Goal: Task Accomplishment & Management: Manage account settings

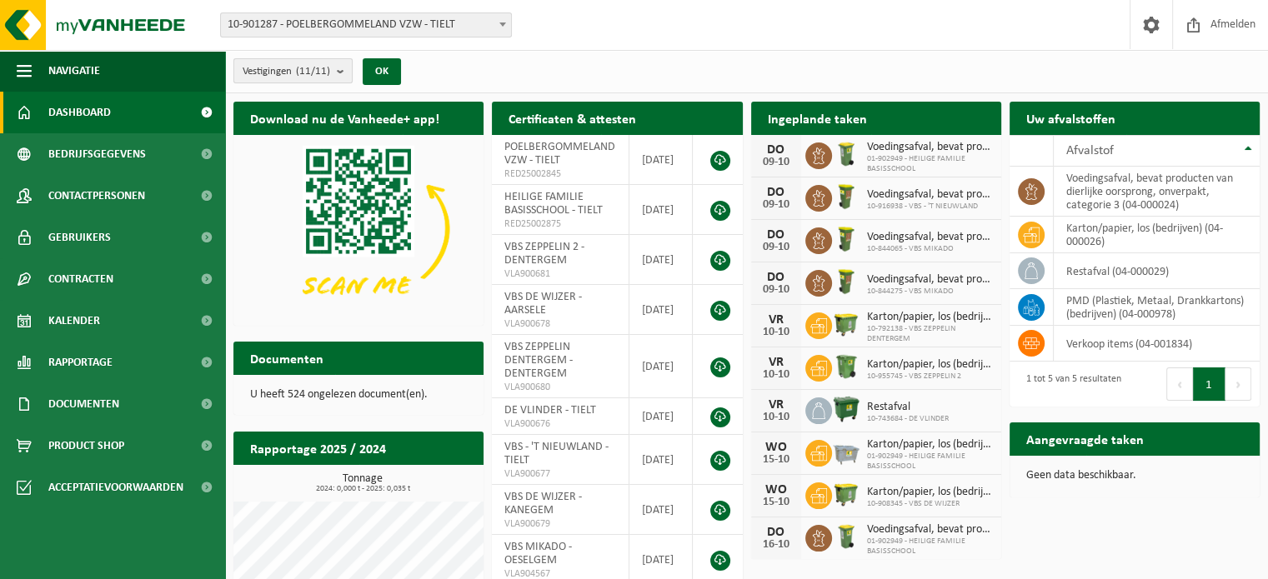
click at [341, 69] on b "submit" at bounding box center [344, 70] width 15 height 23
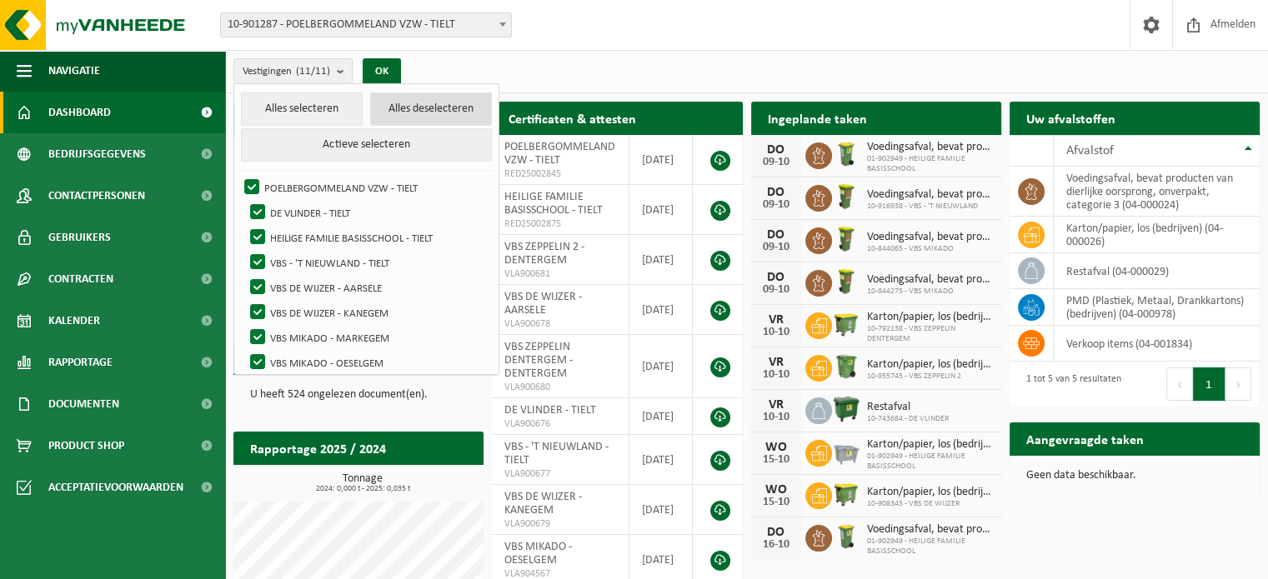
click at [408, 110] on button "Alles deselecteren" at bounding box center [431, 109] width 122 height 33
checkbox input "false"
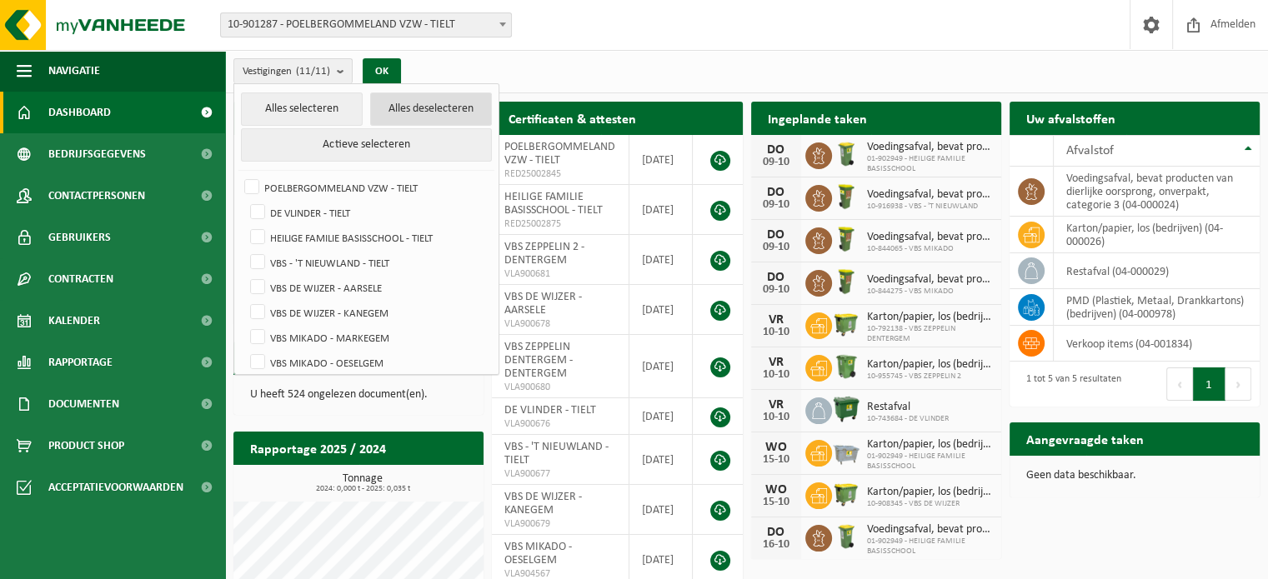
checkbox input "false"
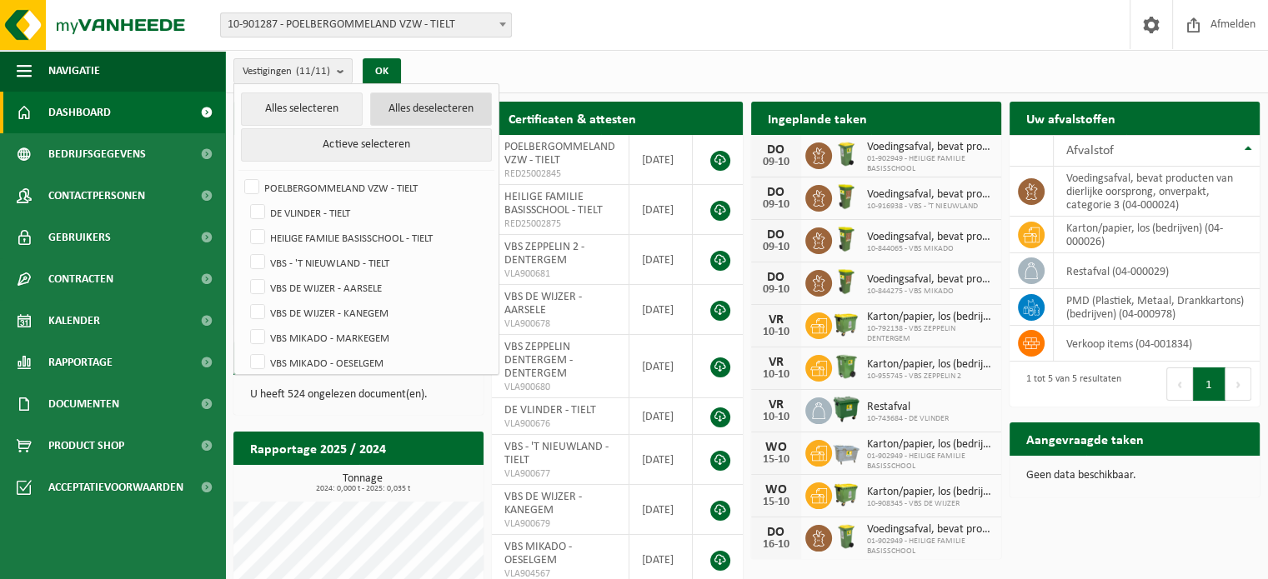
checkbox input "false"
click at [256, 335] on label "VBS MIKADO - MARKEGEM" at bounding box center [369, 337] width 245 height 25
click at [244, 325] on input "VBS MIKADO - MARKEGEM" at bounding box center [243, 324] width 1 height 1
checkbox input "true"
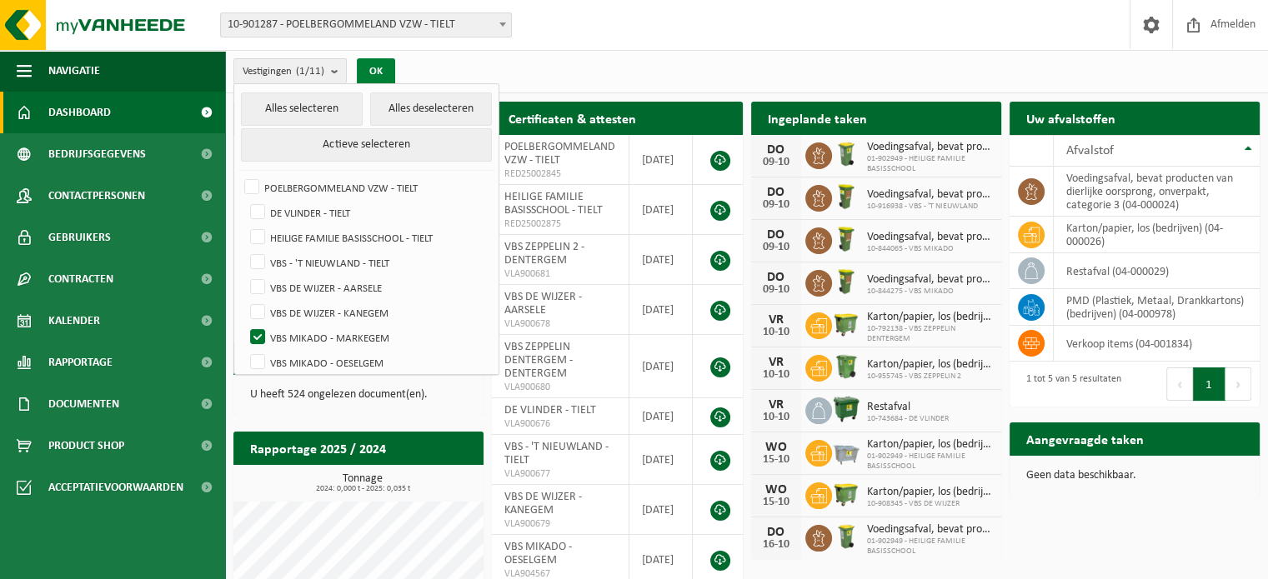
click at [381, 76] on button "OK" at bounding box center [376, 71] width 38 height 27
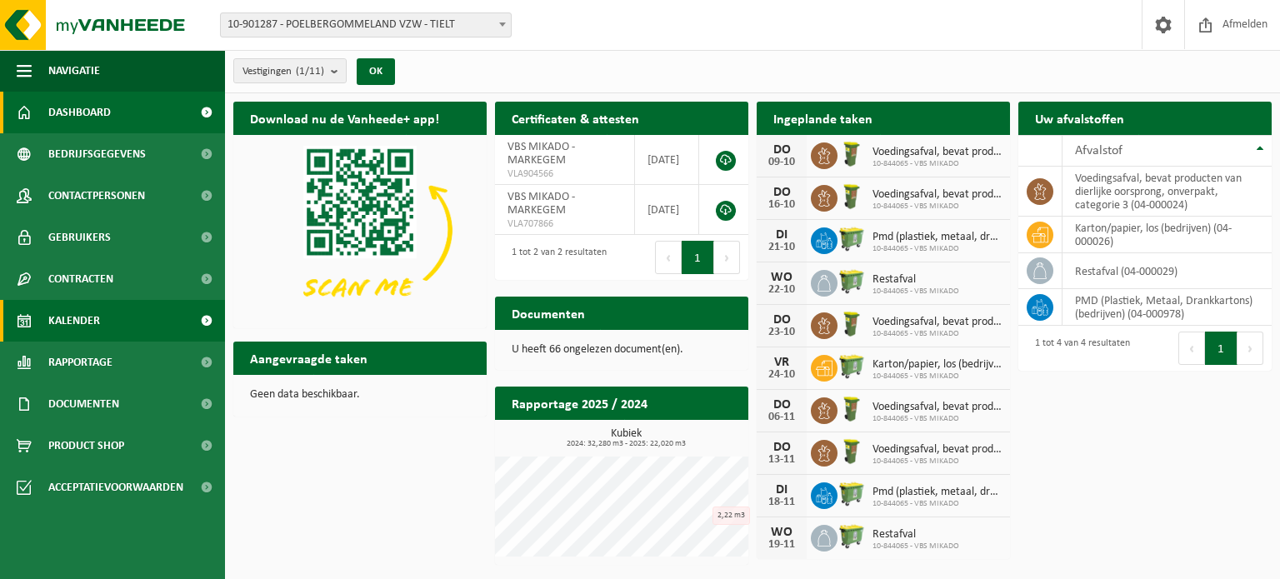
click at [72, 323] on span "Kalender" at bounding box center [74, 321] width 52 height 42
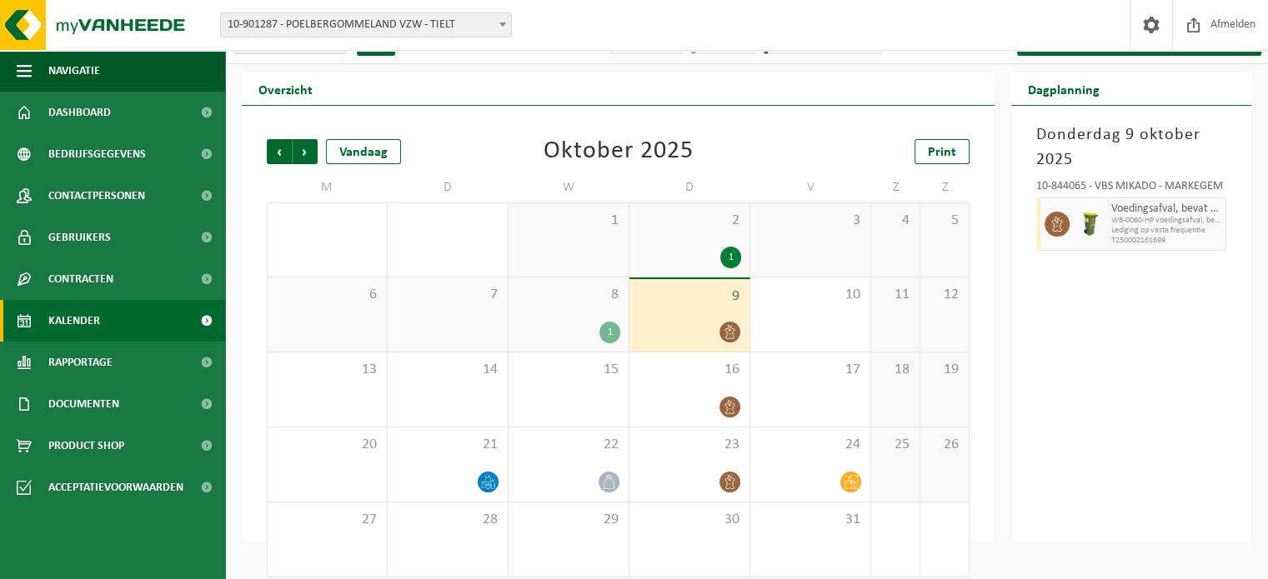
scroll to position [43, 0]
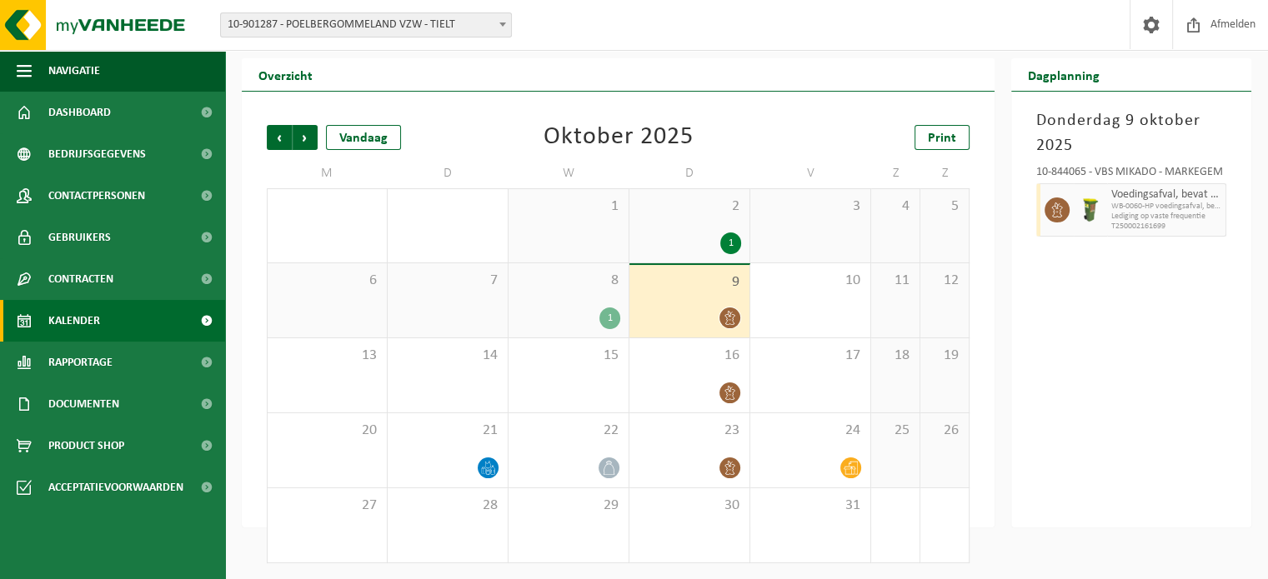
click at [724, 241] on div "1" at bounding box center [730, 244] width 21 height 22
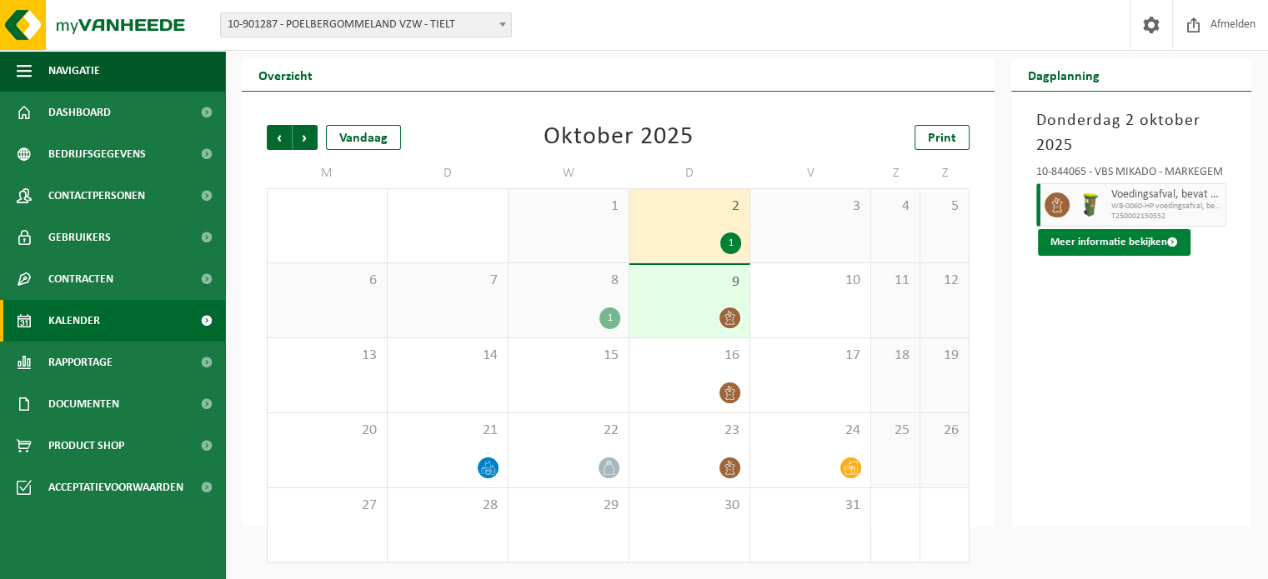
click at [1150, 241] on button "Meer informatie bekijken" at bounding box center [1114, 242] width 153 height 27
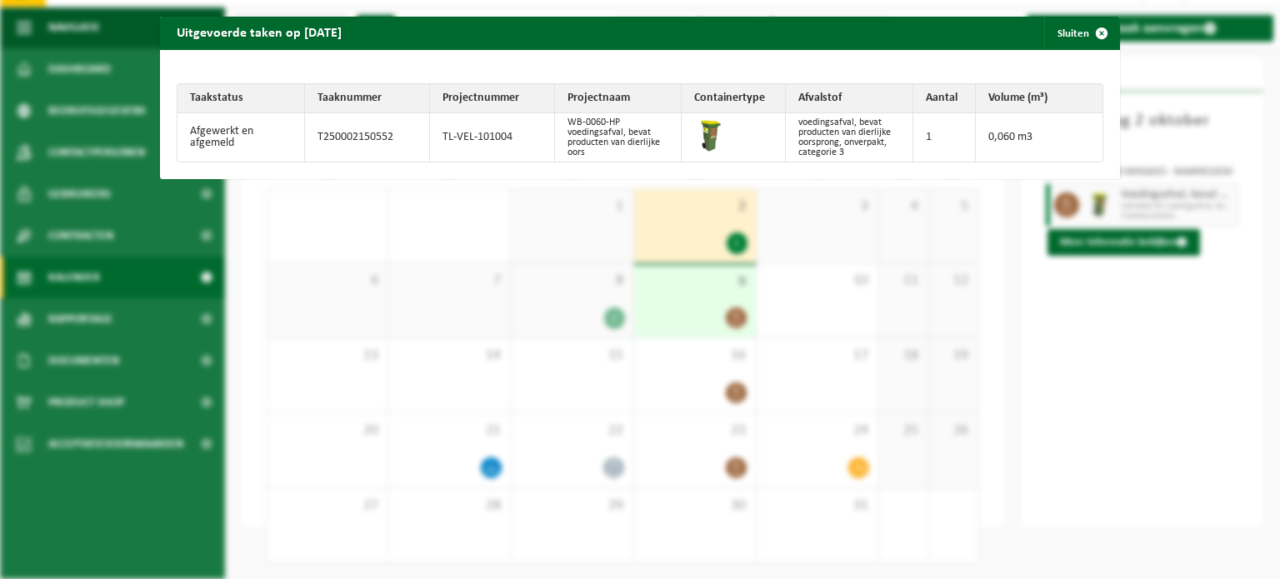
click at [1140, 280] on div "Uitgevoerde taken op [DATE] Sluiten Taakstatus Taaknummer Projectnummer Project…" at bounding box center [640, 289] width 1280 height 579
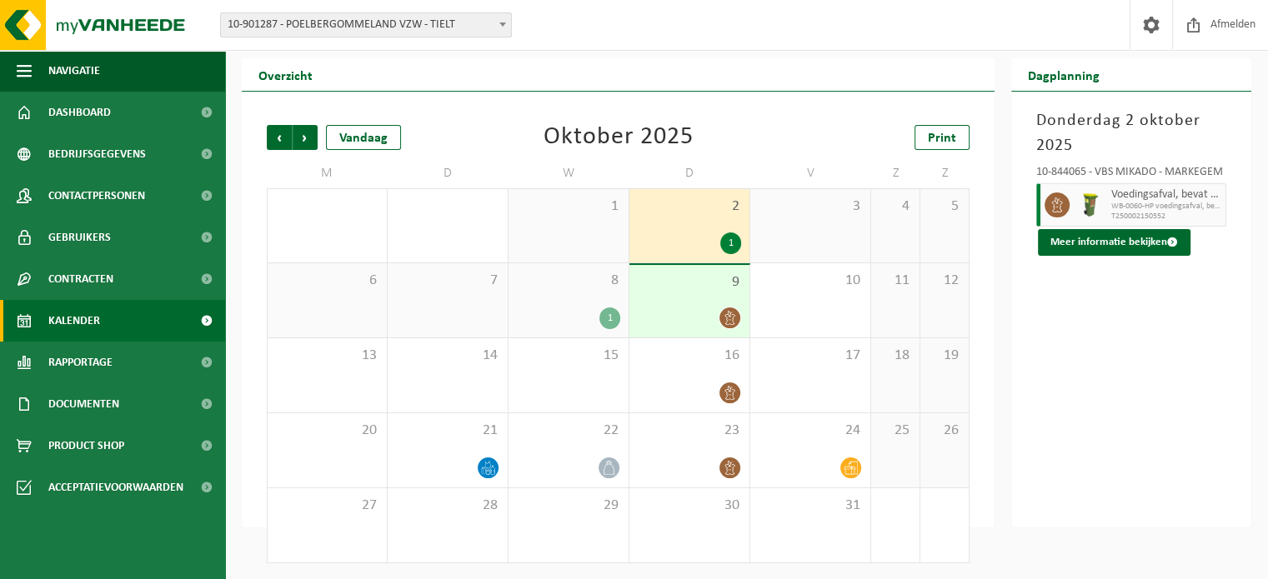
click at [731, 320] on icon at bounding box center [730, 318] width 14 height 14
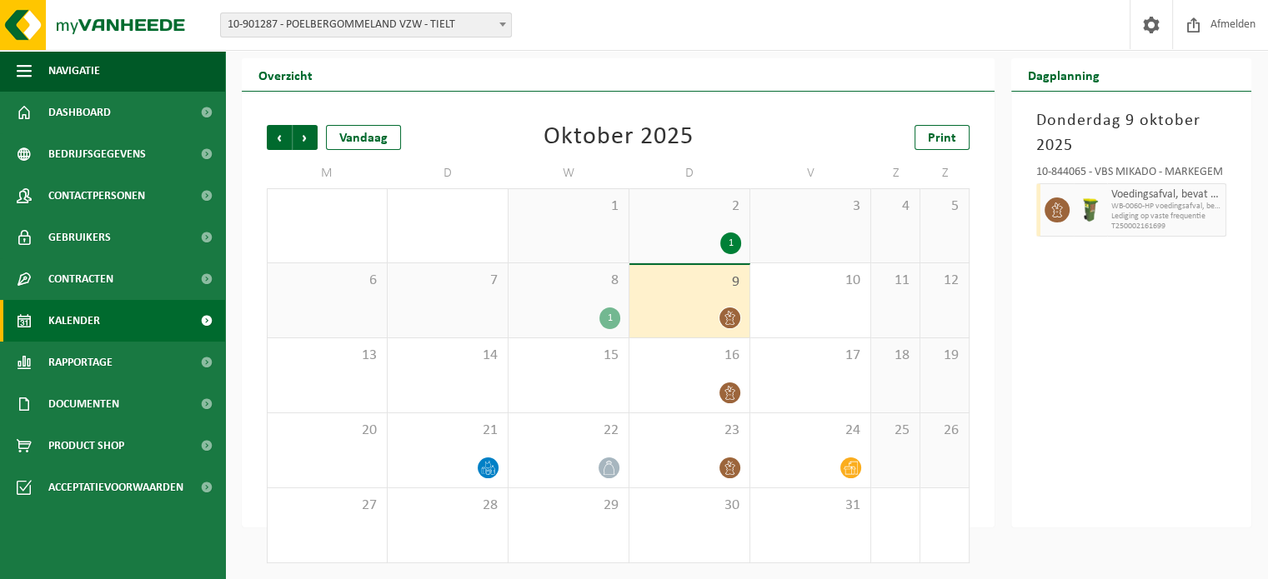
click at [1130, 320] on div "[DATE] 10-844065 - VBS MIKADO - MARKEGEM Voedingsafval, bevat producten van die…" at bounding box center [1131, 310] width 240 height 436
click at [1056, 352] on div "[DATE] 10-844065 - VBS MIKADO - MARKEGEM Voedingsafval, bevat producten van die…" at bounding box center [1131, 310] width 240 height 436
click at [603, 468] on icon at bounding box center [609, 468] width 14 height 14
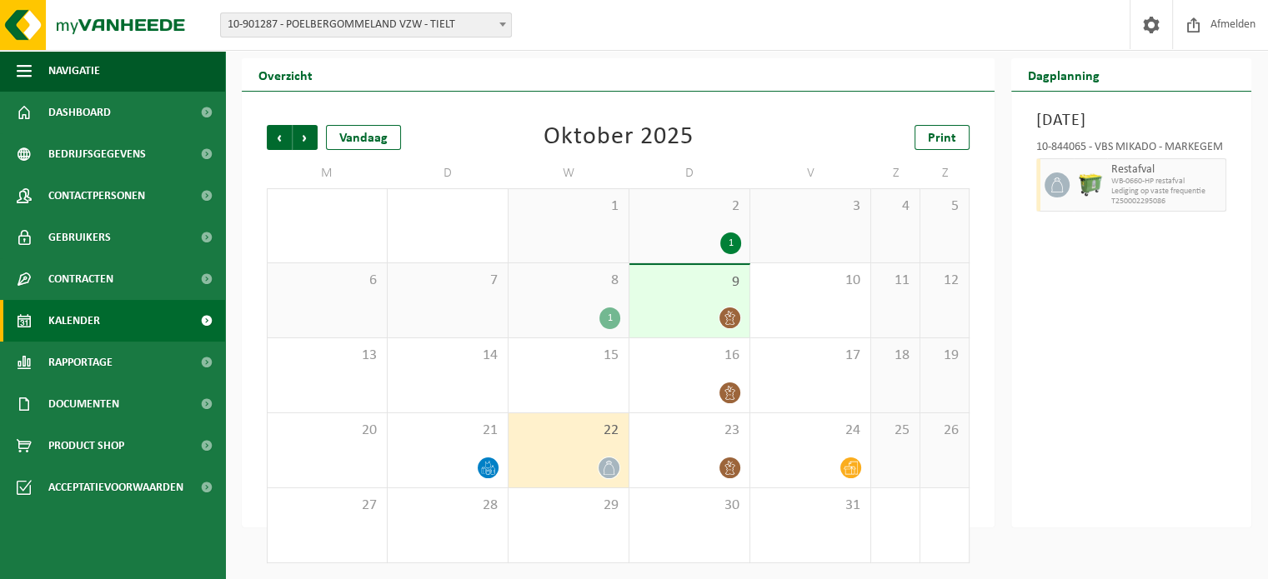
click at [1164, 278] on div "[DATE] 10-844065 - VBS MIKADO - MARKEGEM Restafval WB-0660-HP restafval Ledigin…" at bounding box center [1131, 310] width 240 height 436
click at [723, 393] on icon at bounding box center [730, 393] width 14 height 14
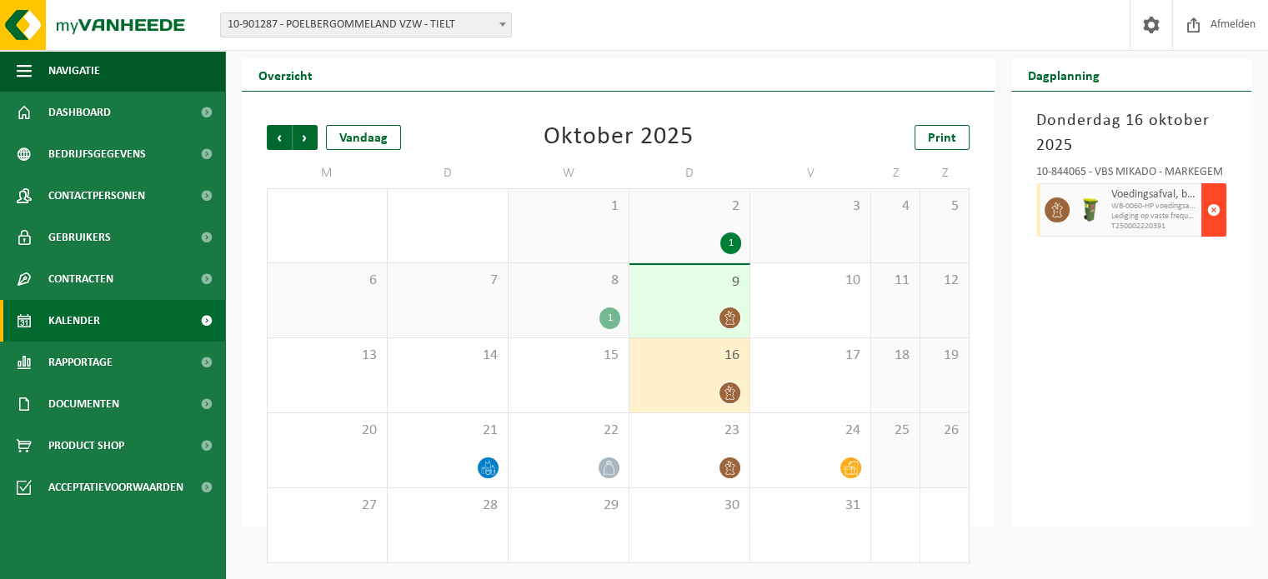
click at [1208, 206] on span "button" at bounding box center [1213, 209] width 13 height 33
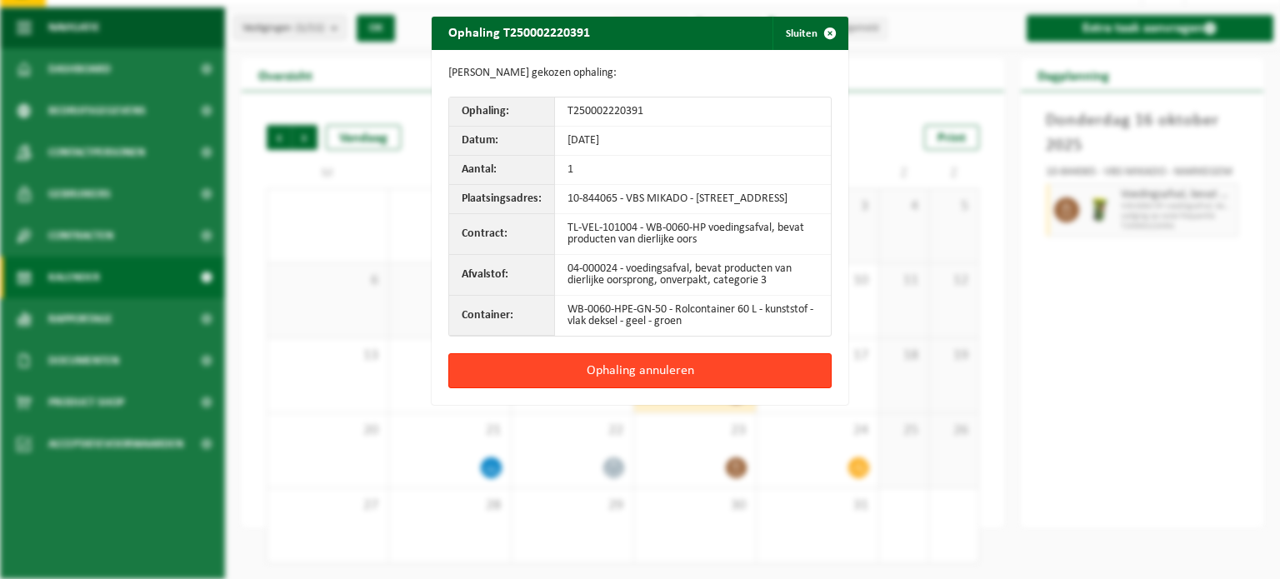
click at [618, 383] on button "Ophaling annuleren" at bounding box center [639, 370] width 383 height 35
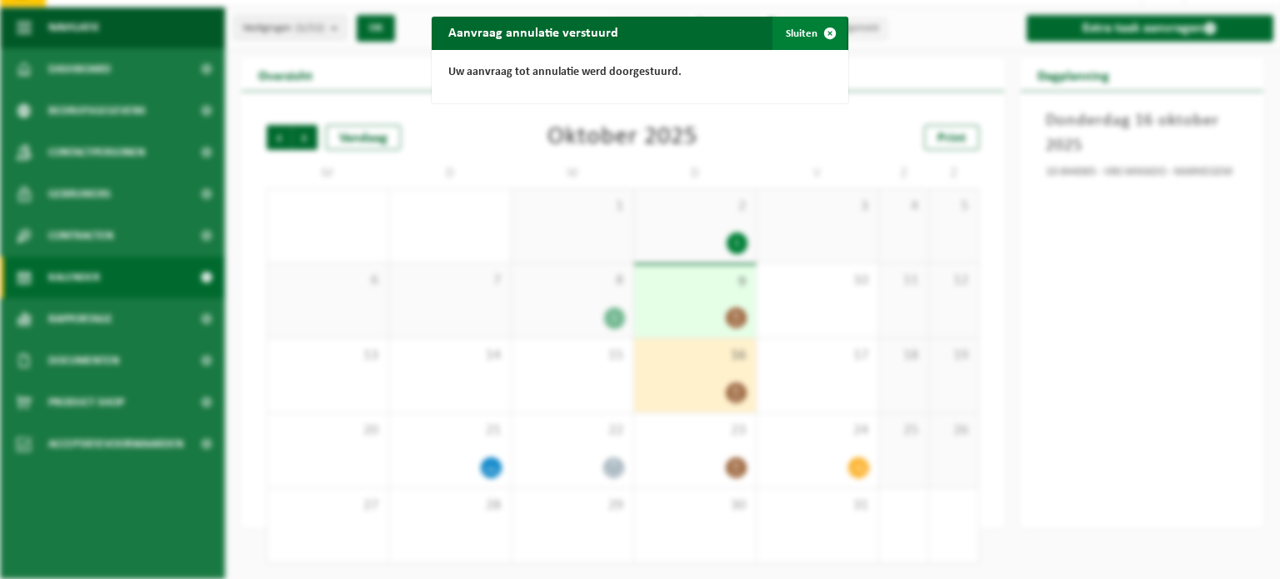
click at [794, 33] on button "Sluiten" at bounding box center [810, 33] width 74 height 33
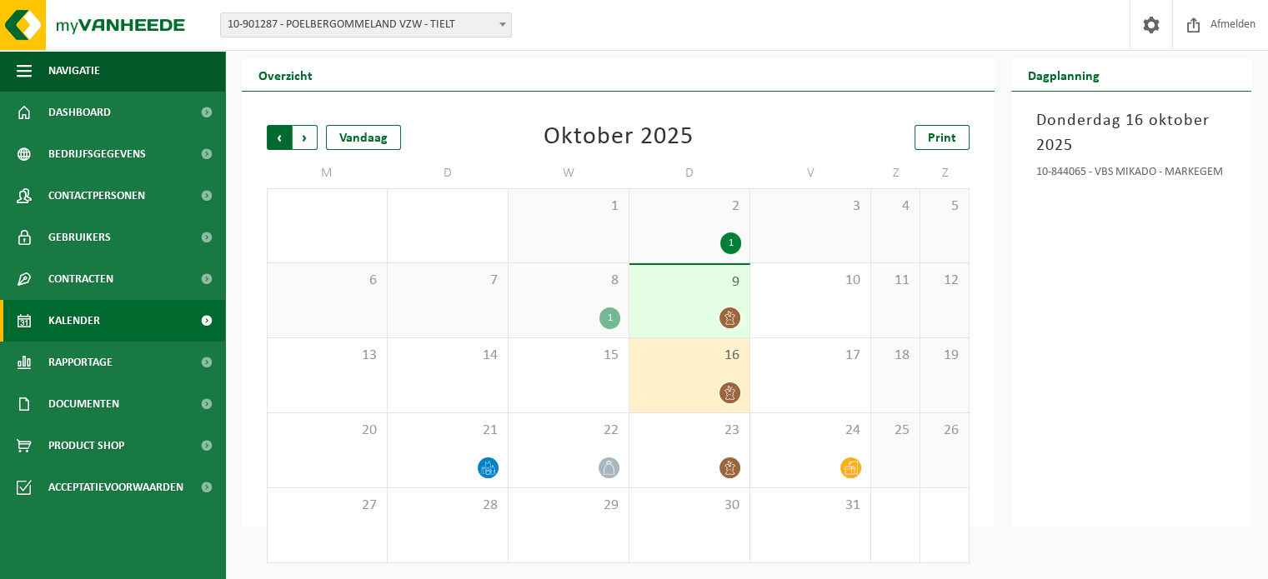
click at [309, 136] on span "Volgende" at bounding box center [305, 137] width 25 height 25
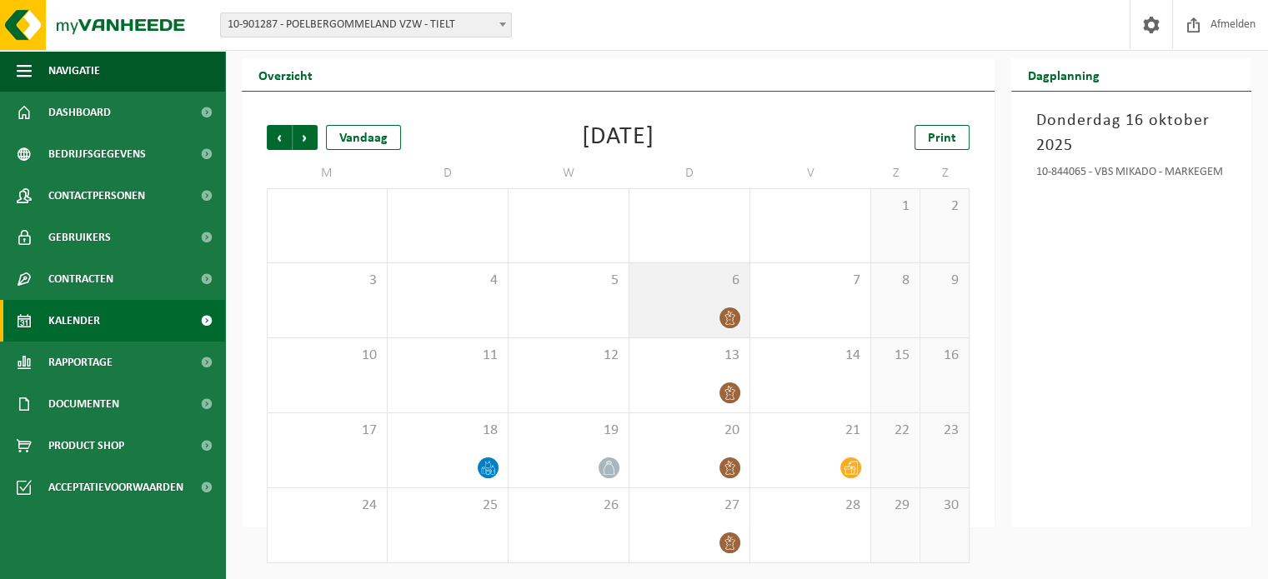
click at [718, 307] on div at bounding box center [689, 318] width 103 height 23
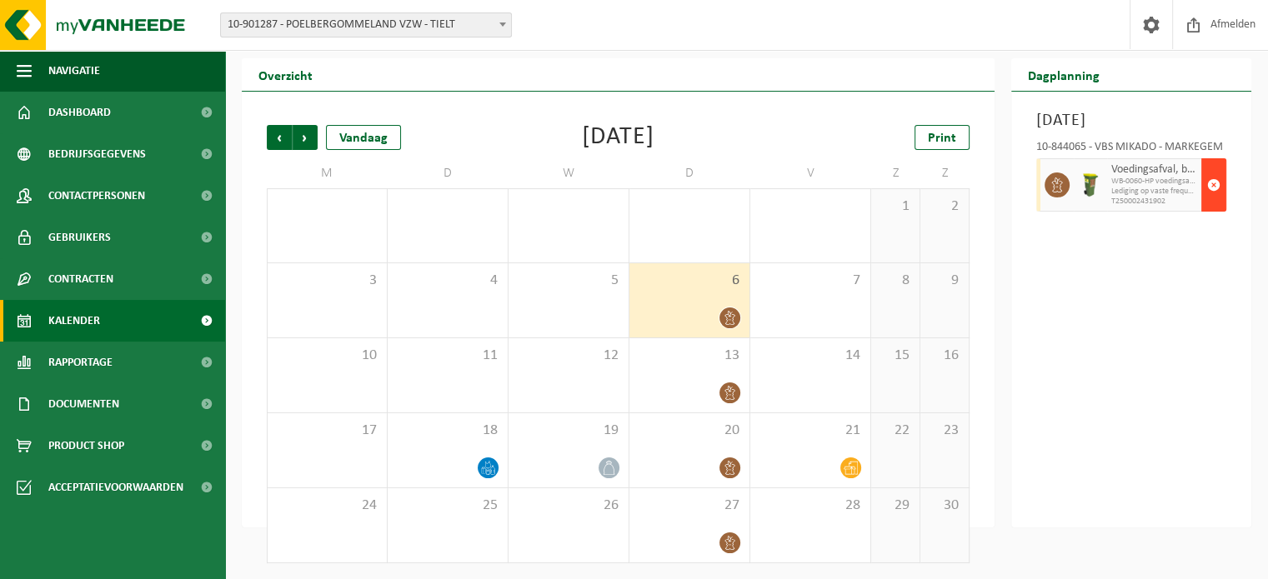
click at [1210, 202] on span "button" at bounding box center [1213, 184] width 13 height 33
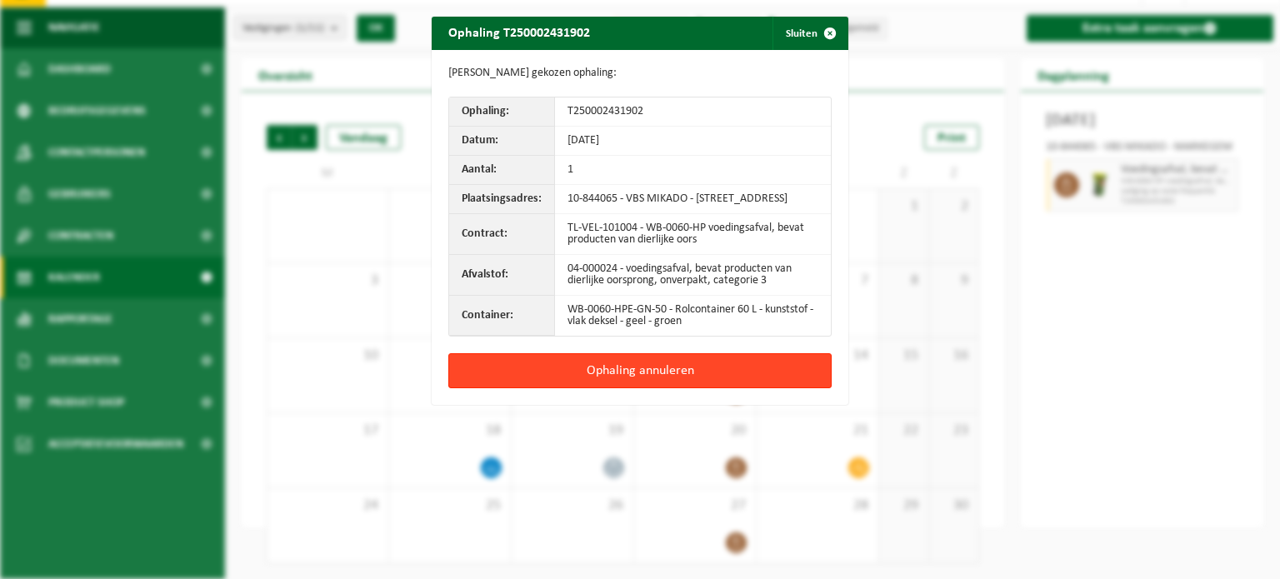
click at [668, 376] on button "Ophaling annuleren" at bounding box center [639, 370] width 383 height 35
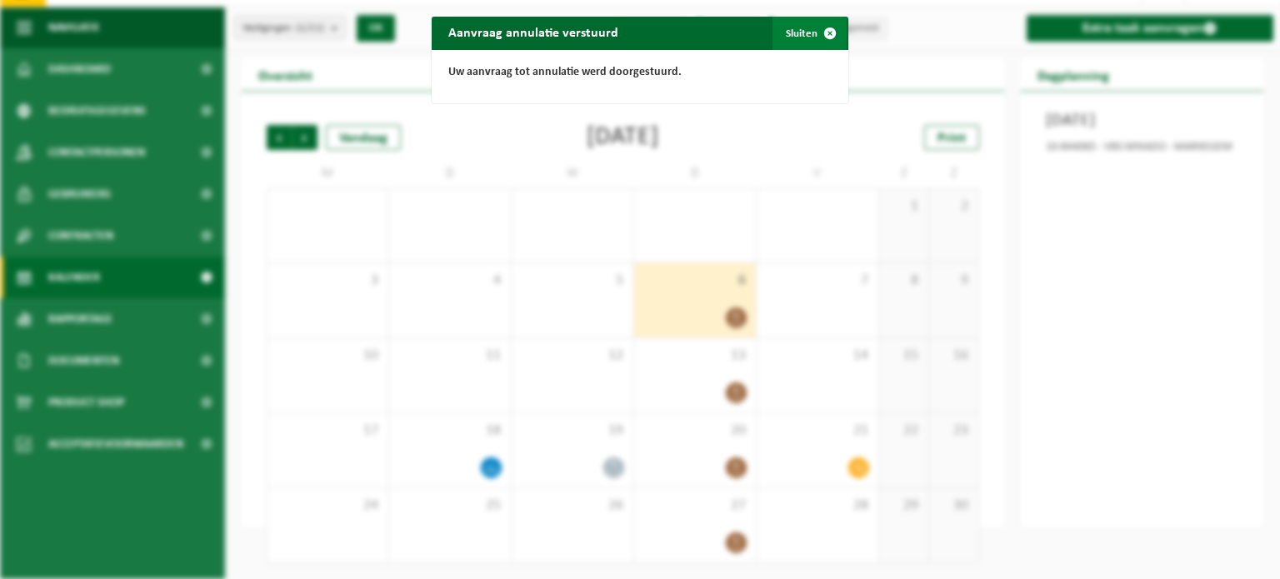
click at [788, 32] on button "Sluiten" at bounding box center [810, 33] width 74 height 33
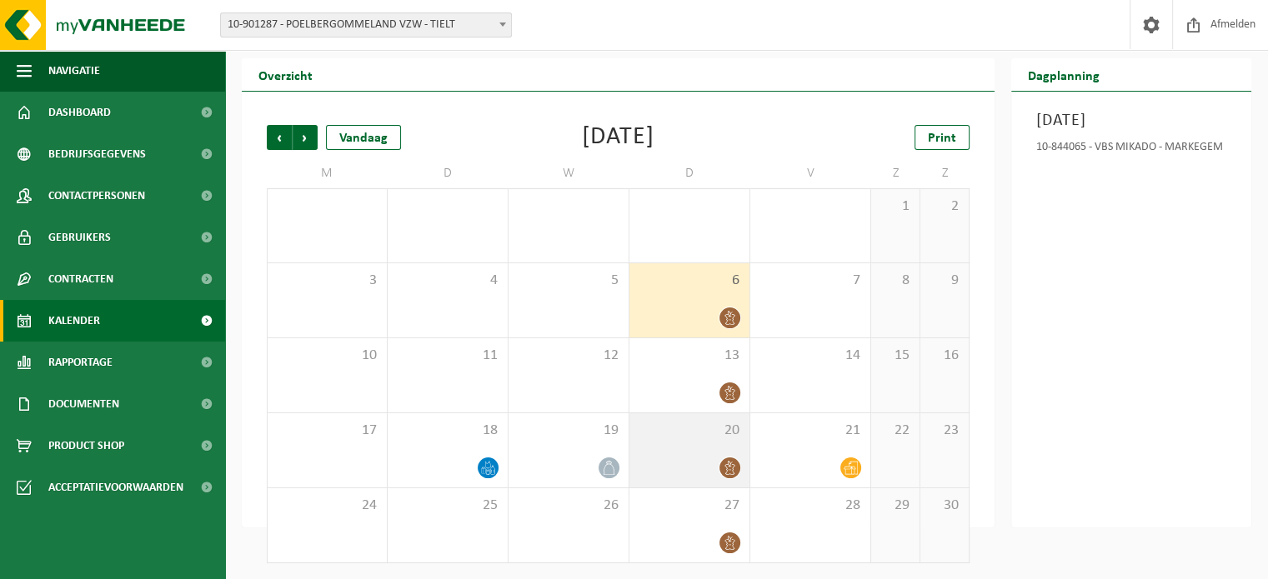
click at [707, 443] on div "20" at bounding box center [689, 450] width 120 height 74
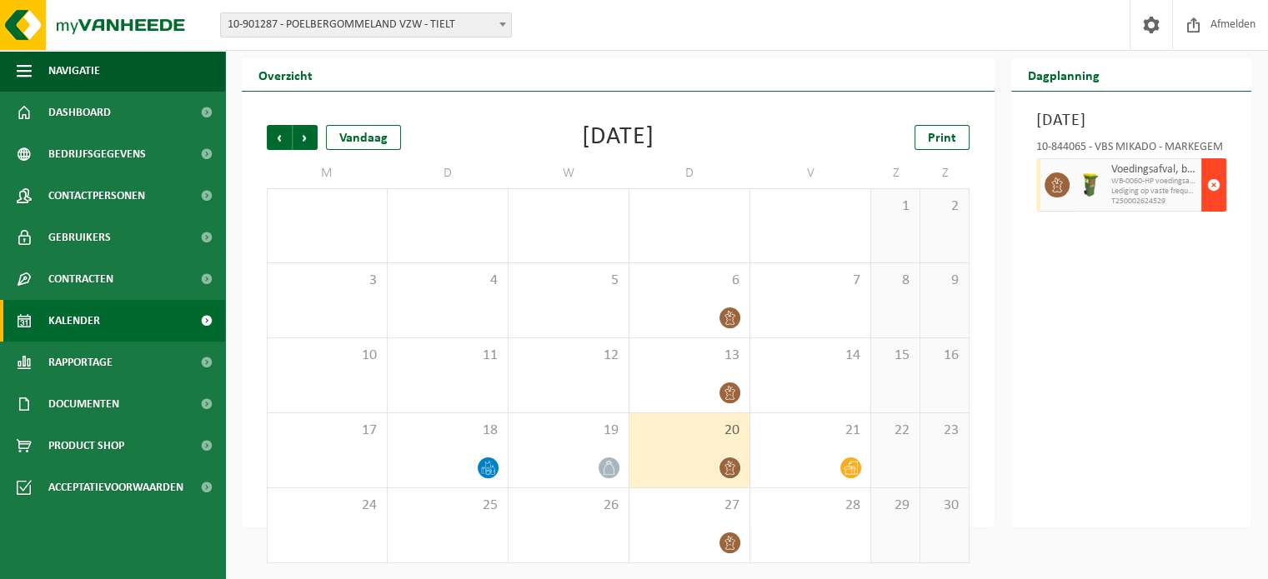
click at [1210, 202] on span "button" at bounding box center [1213, 184] width 13 height 33
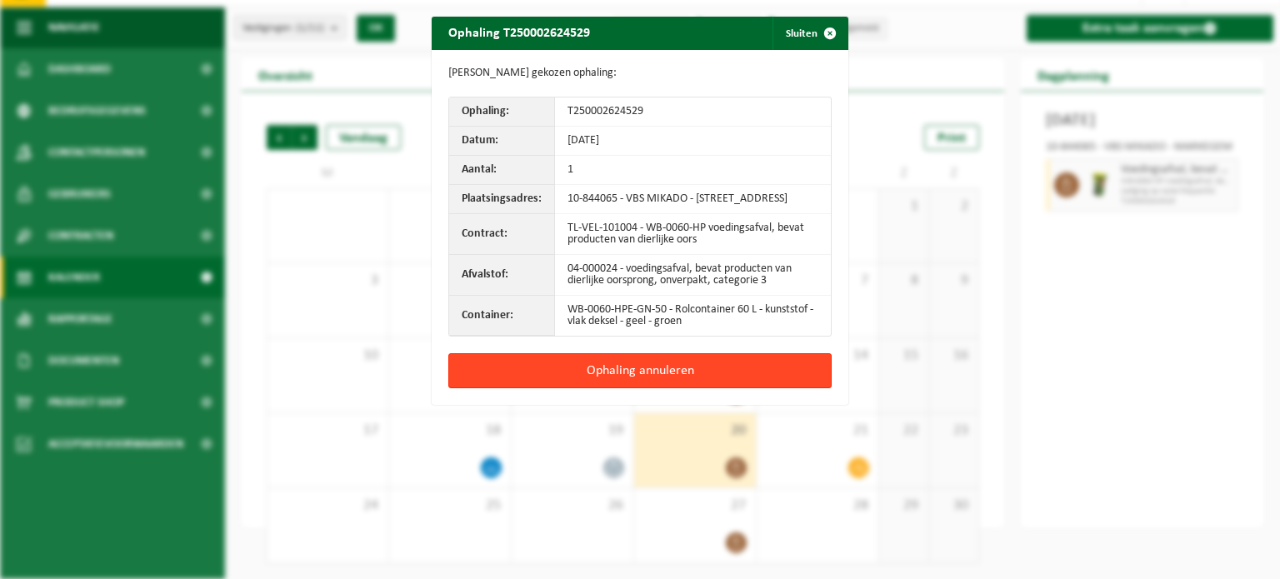
click at [617, 384] on button "Ophaling annuleren" at bounding box center [639, 370] width 383 height 35
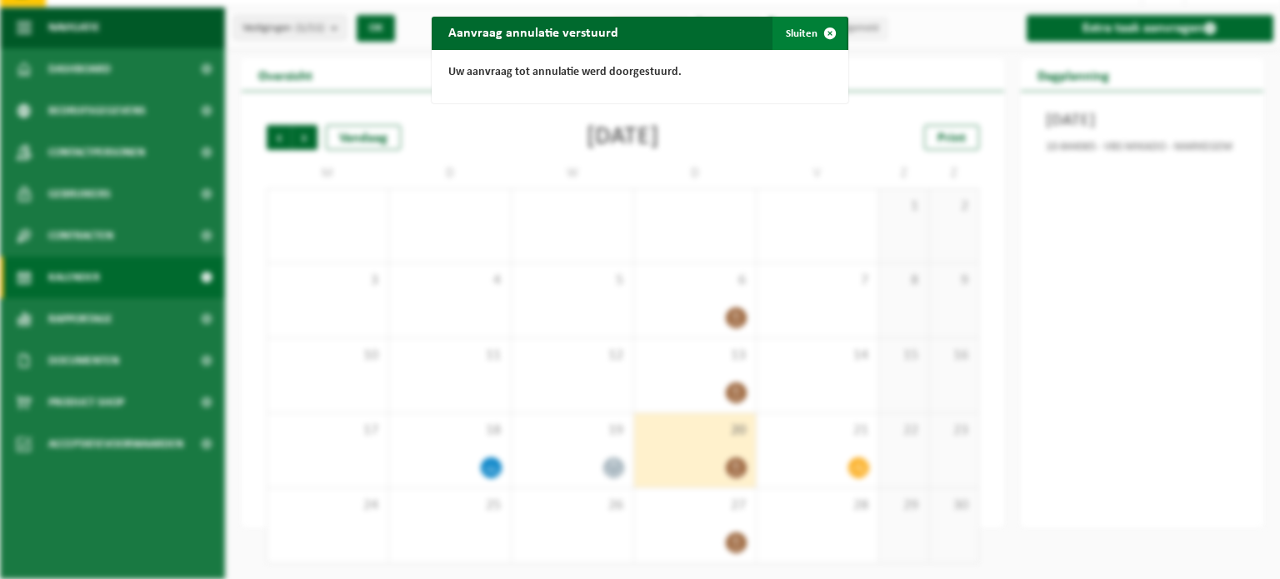
click at [793, 29] on button "Sluiten" at bounding box center [810, 33] width 74 height 33
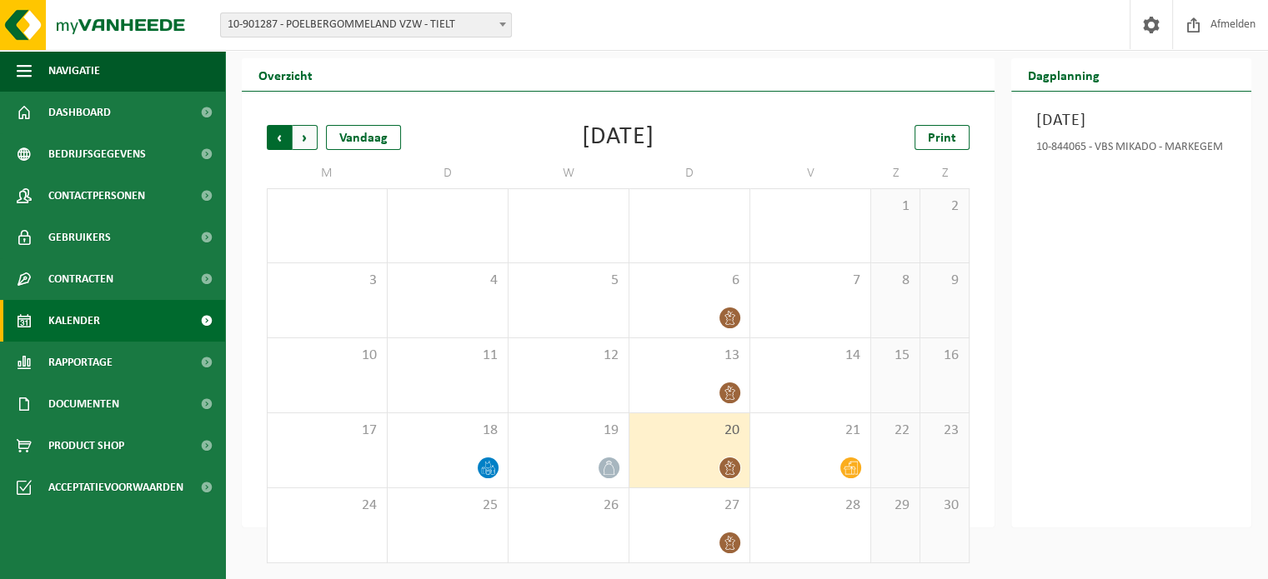
click at [309, 126] on span "Volgende" at bounding box center [305, 137] width 25 height 25
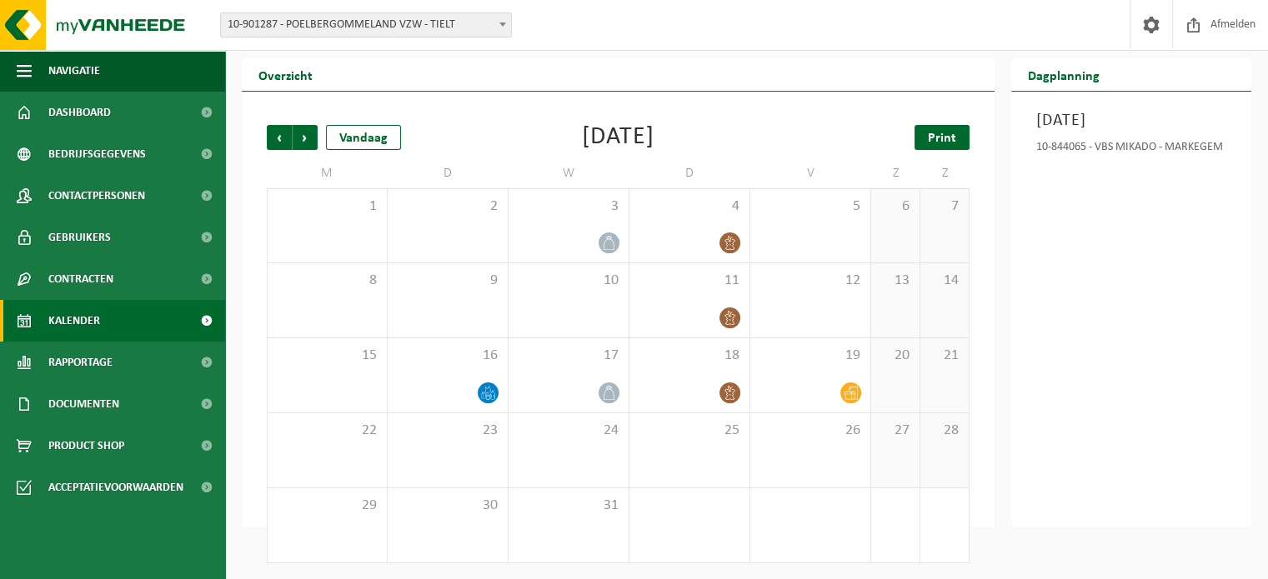
click at [937, 143] on span "Print" at bounding box center [942, 138] width 28 height 13
click at [692, 228] on div "4" at bounding box center [689, 225] width 120 height 73
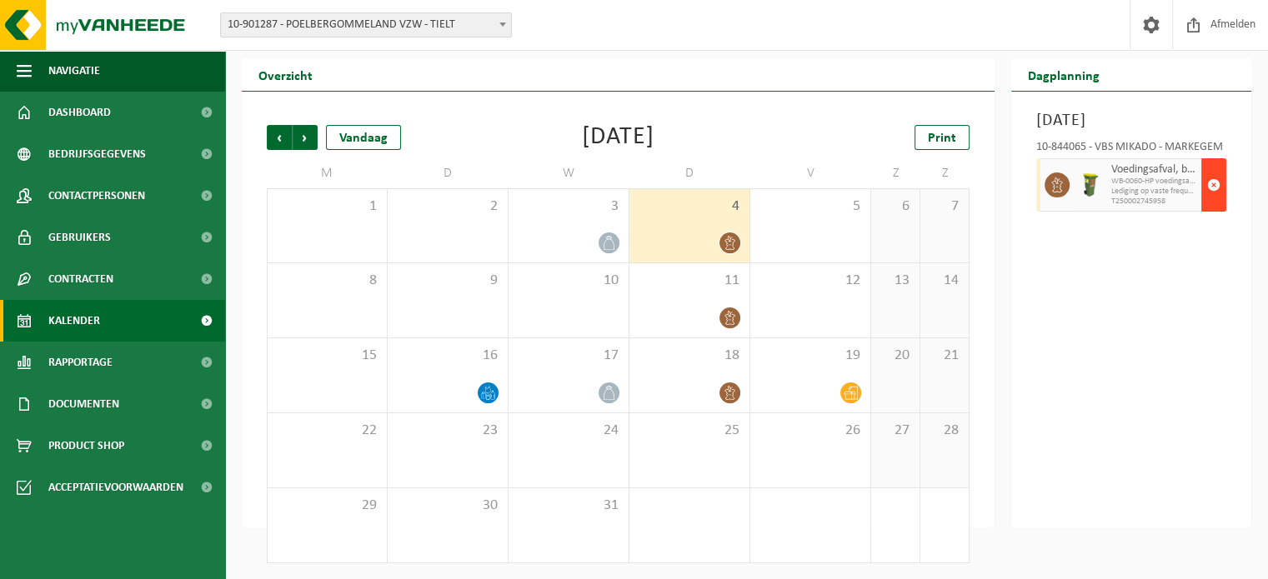
click at [1210, 202] on span "button" at bounding box center [1213, 184] width 13 height 33
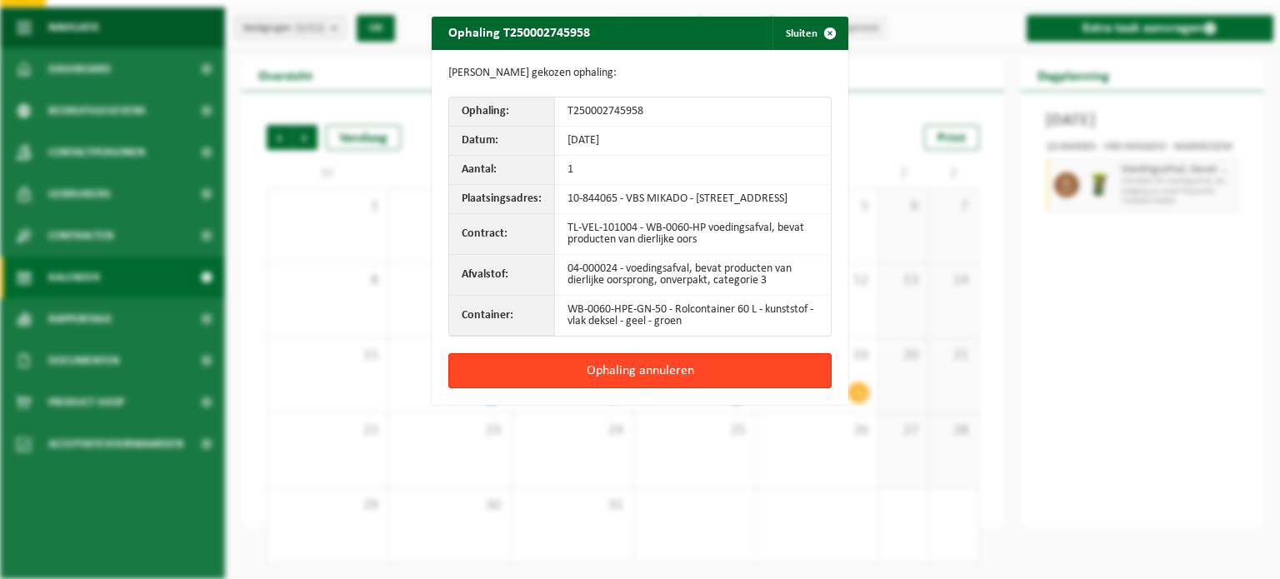
click at [593, 379] on button "Ophaling annuleren" at bounding box center [639, 370] width 383 height 35
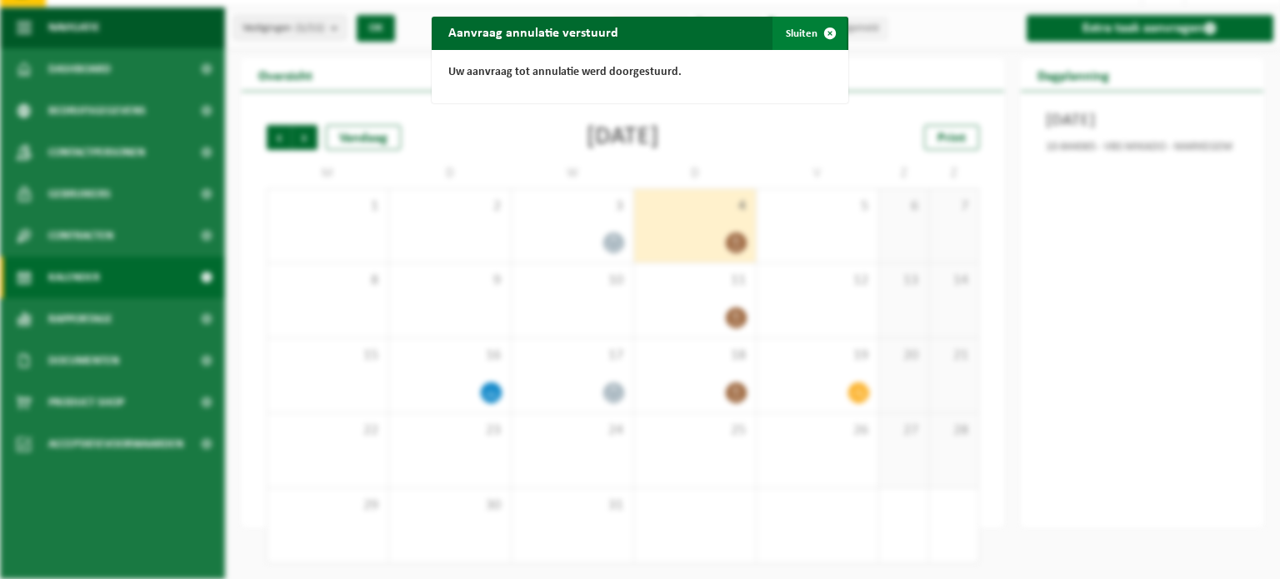
click at [792, 29] on button "Sluiten" at bounding box center [810, 33] width 74 height 33
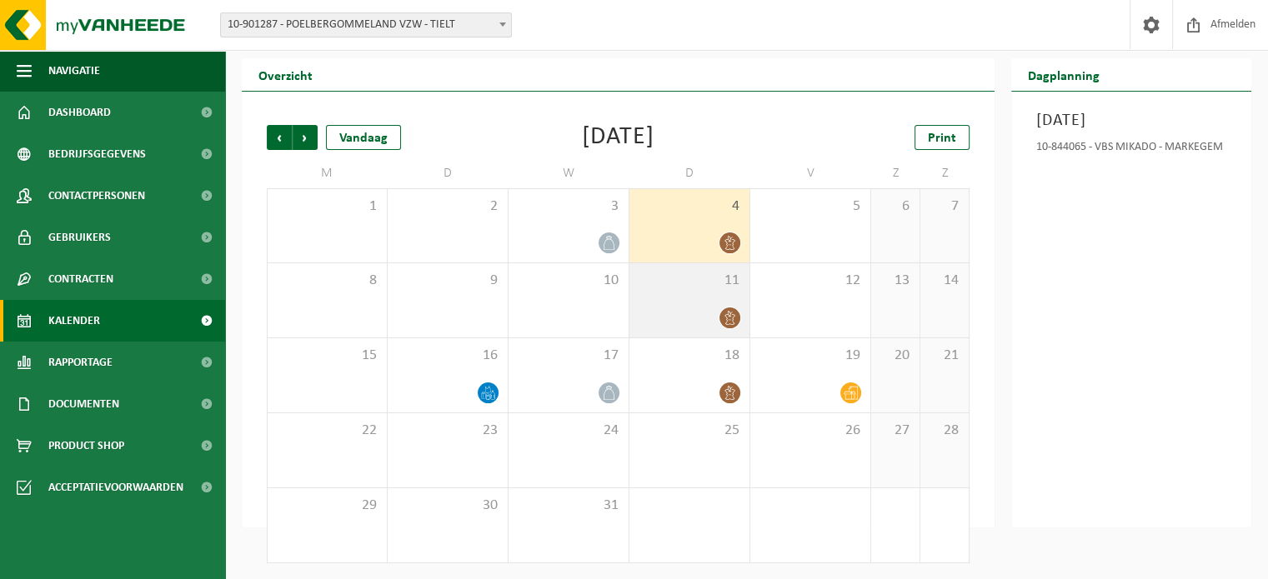
click at [674, 307] on div at bounding box center [689, 318] width 103 height 23
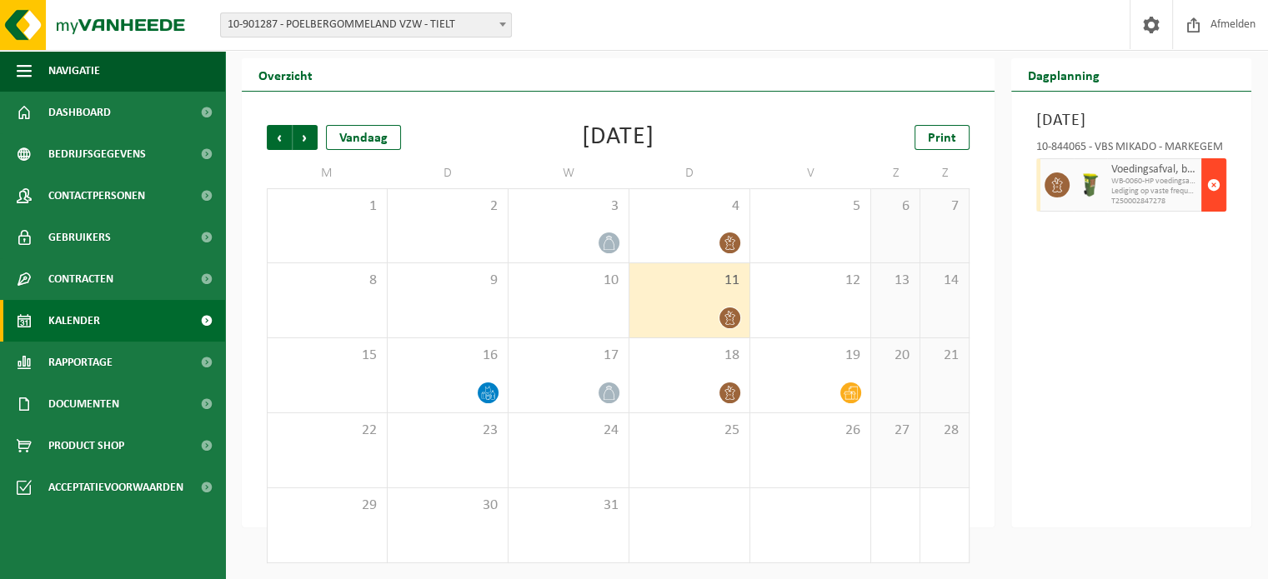
click at [1212, 202] on span "button" at bounding box center [1213, 184] width 13 height 33
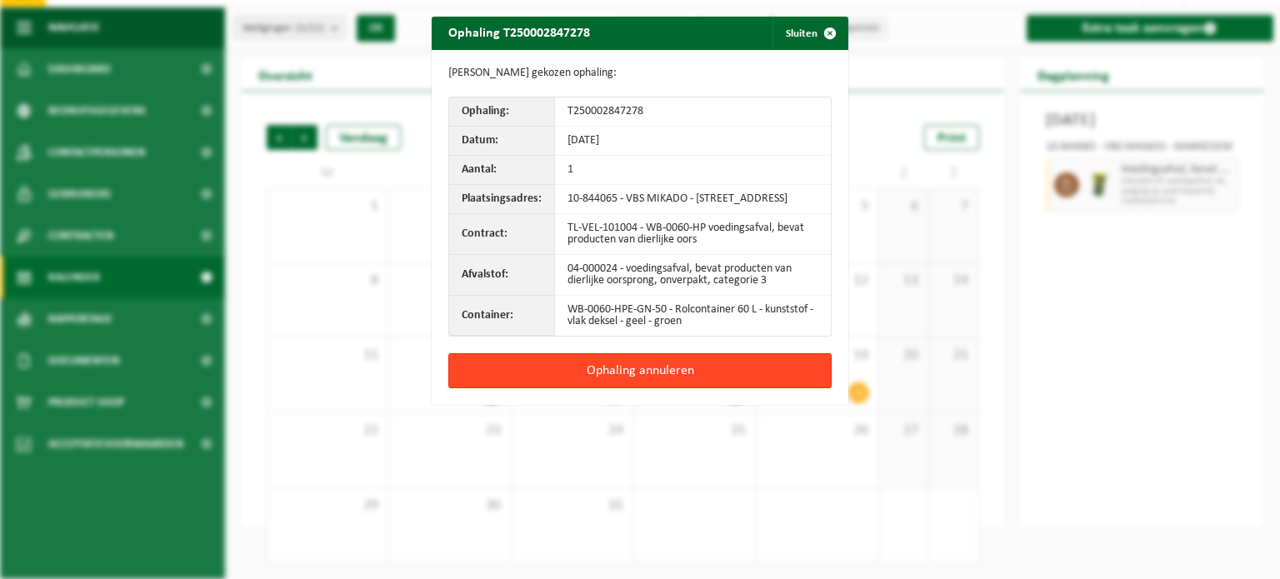
click at [615, 384] on button "Ophaling annuleren" at bounding box center [639, 370] width 383 height 35
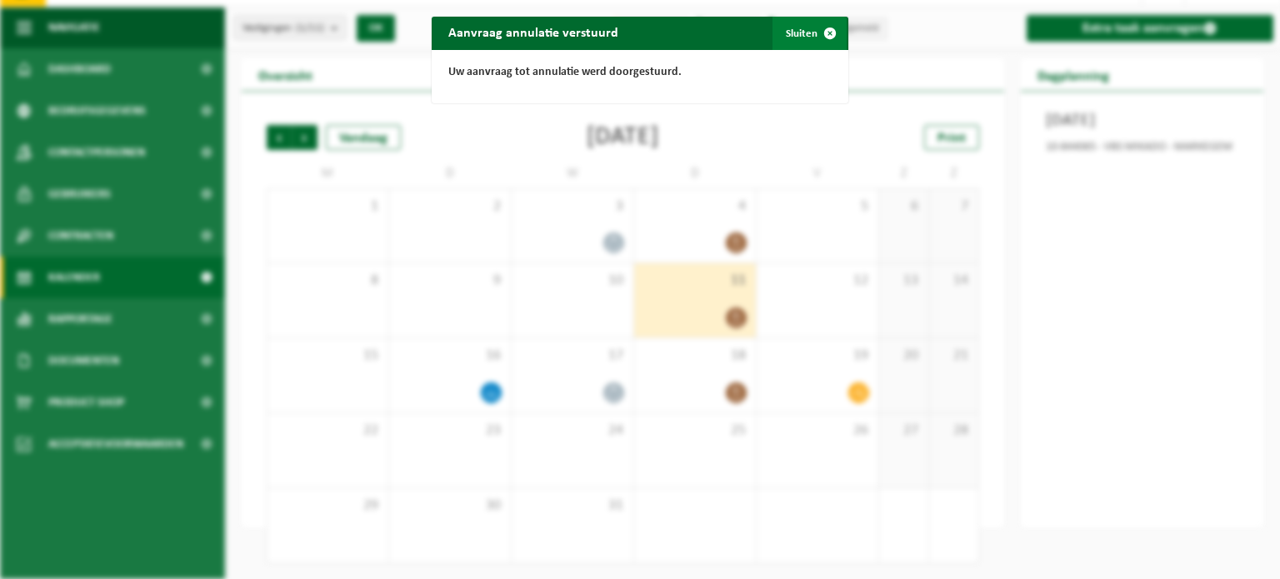
click at [800, 35] on button "Sluiten" at bounding box center [810, 33] width 74 height 33
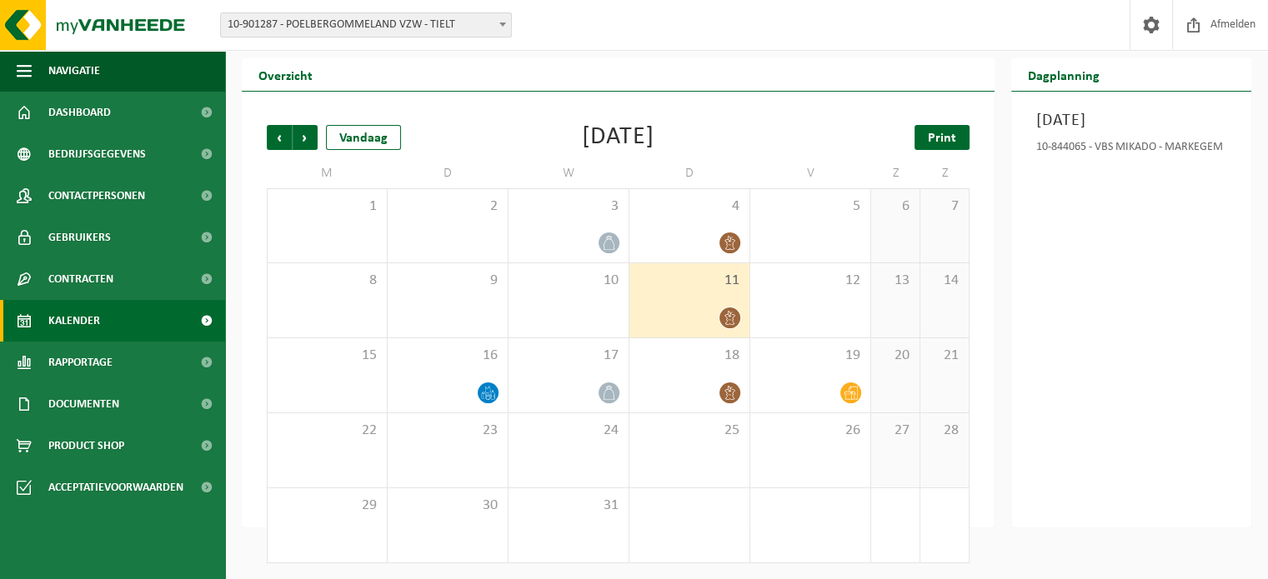
click at [932, 133] on span "Print" at bounding box center [942, 138] width 28 height 13
